Goal: Transaction & Acquisition: Purchase product/service

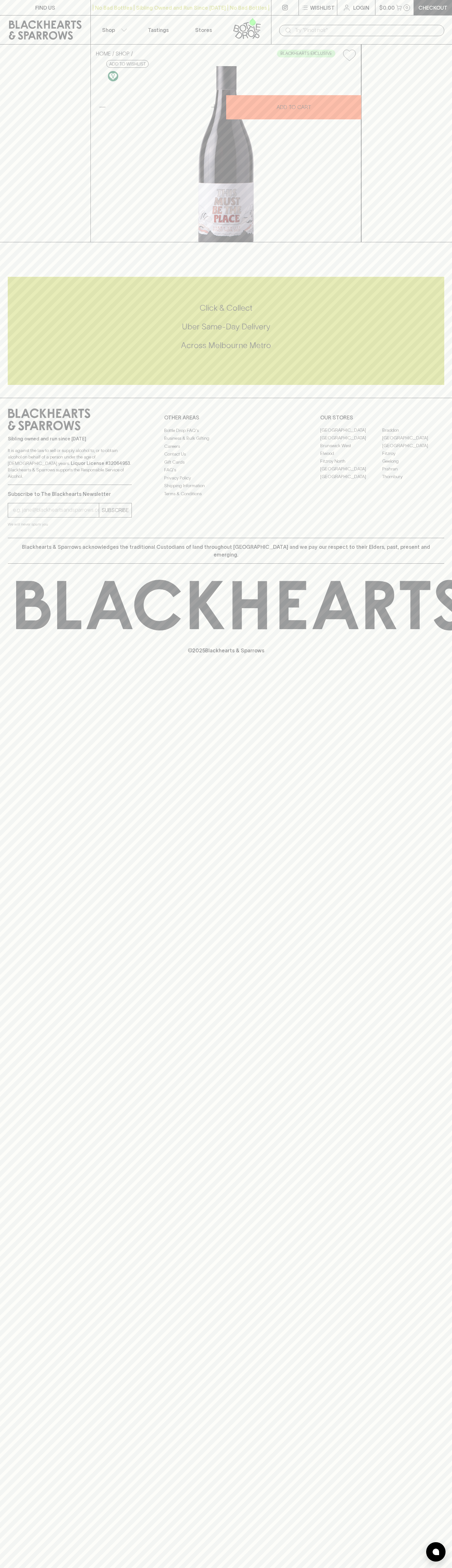
click at [313, 9] on p "Wishlist" at bounding box center [322, 7] width 24 height 8
click at [359, 1567] on html "FIND US | No Bad Bottles | Sibling Owned and Run Since 2006 | No Bad Bottles | …" at bounding box center [226, 784] width 452 height 1568
click at [22, 1363] on div at bounding box center [226, 784] width 452 height 1568
